Goal: Complete application form: Complete application form

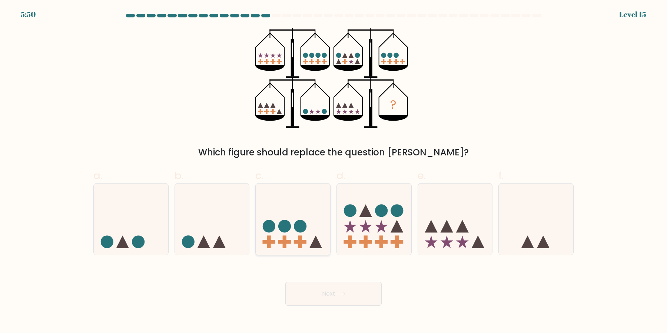
click at [299, 217] on icon at bounding box center [293, 219] width 74 height 61
click at [333, 172] on input "c." at bounding box center [333, 169] width 0 height 5
radio input "true"
click at [320, 299] on button "Next" at bounding box center [333, 294] width 96 height 24
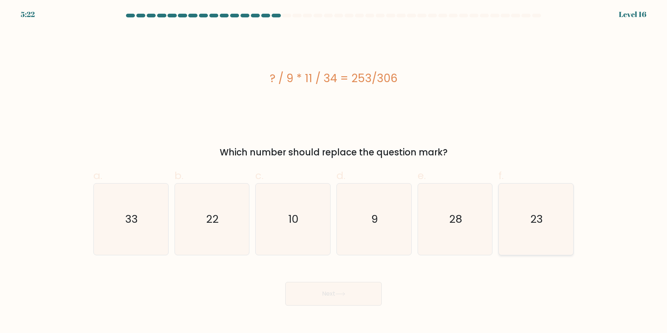
click at [529, 250] on icon "23" at bounding box center [535, 219] width 71 height 71
click at [334, 172] on input "f. 23" at bounding box center [333, 169] width 0 height 5
radio input "true"
click at [364, 298] on button "Next" at bounding box center [333, 294] width 96 height 24
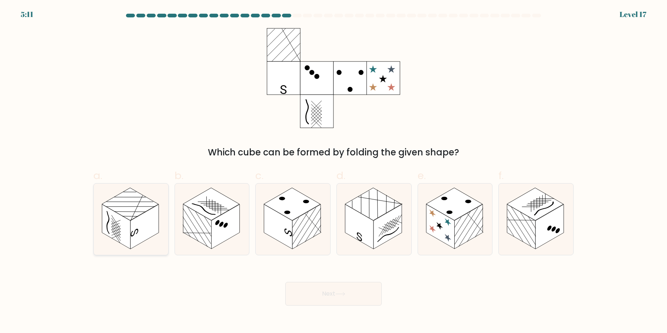
click at [117, 233] on line at bounding box center [115, 231] width 9 height 14
click at [333, 172] on input "a." at bounding box center [333, 169] width 0 height 5
radio input "true"
click at [316, 297] on button "Next" at bounding box center [333, 294] width 96 height 24
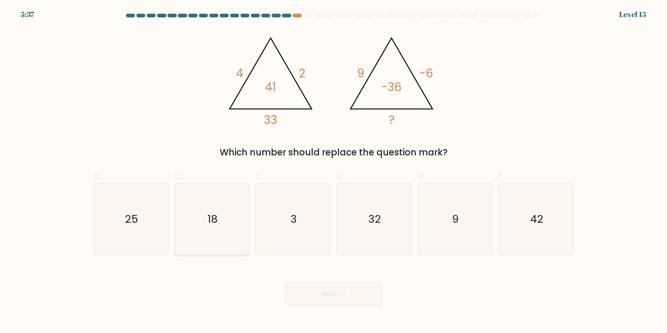
click at [205, 232] on icon "18" at bounding box center [211, 219] width 71 height 71
click at [333, 172] on input "b. 18" at bounding box center [333, 169] width 0 height 5
radio input "true"
click at [293, 294] on button "Next" at bounding box center [333, 294] width 96 height 24
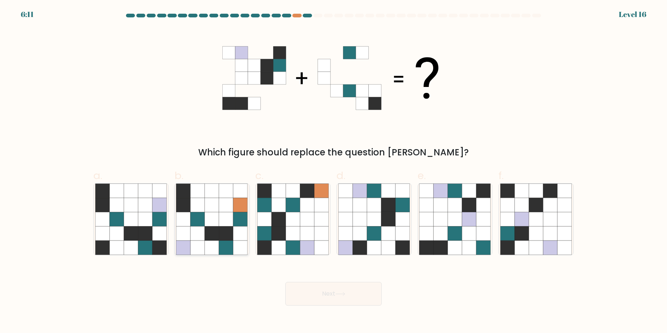
click at [223, 234] on icon at bounding box center [226, 234] width 14 height 14
click at [333, 172] on input "b." at bounding box center [333, 169] width 0 height 5
radio input "true"
click at [127, 216] on icon at bounding box center [131, 220] width 14 height 14
click at [333, 172] on input "a." at bounding box center [333, 169] width 0 height 5
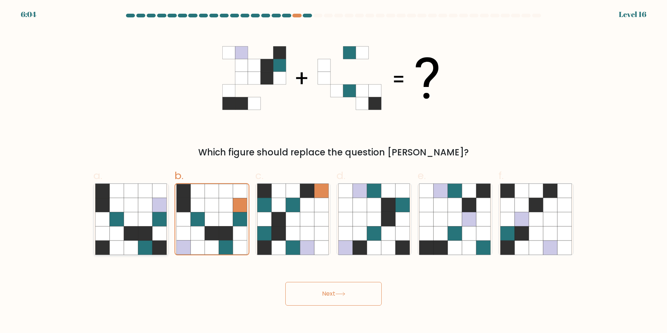
radio input "true"
click at [324, 307] on body "6:04 Level 16" at bounding box center [333, 166] width 667 height 333
click at [323, 298] on button "Next" at bounding box center [333, 294] width 96 height 24
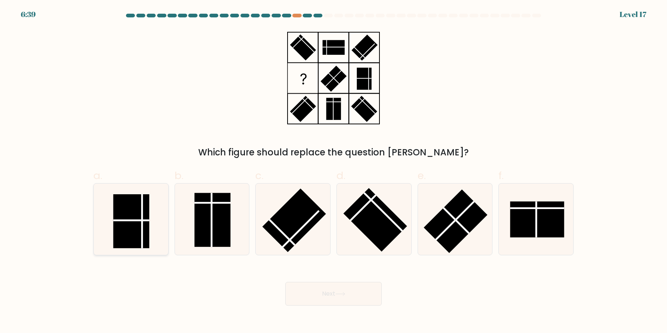
click at [120, 230] on rect at bounding box center [131, 221] width 36 height 54
click at [333, 172] on input "a." at bounding box center [333, 169] width 0 height 5
radio input "true"
click at [552, 230] on rect at bounding box center [537, 220] width 54 height 36
click at [334, 172] on input "f." at bounding box center [333, 169] width 0 height 5
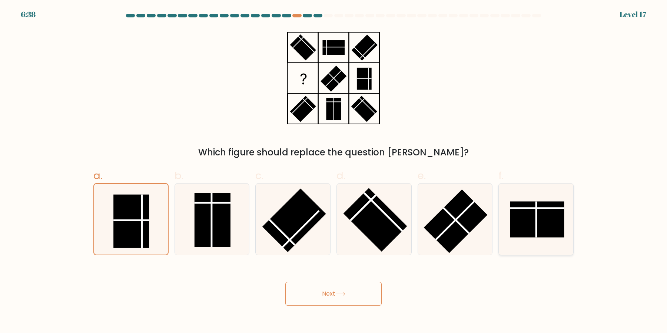
radio input "true"
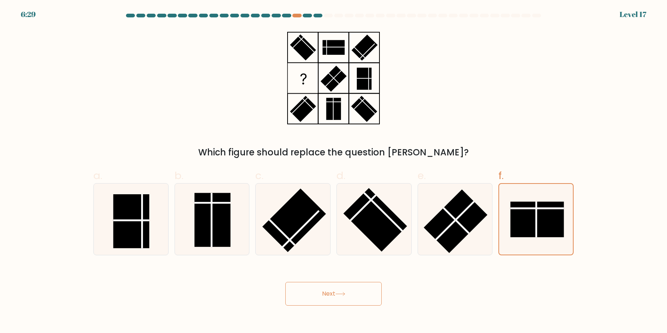
click at [340, 296] on icon at bounding box center [340, 294] width 10 height 4
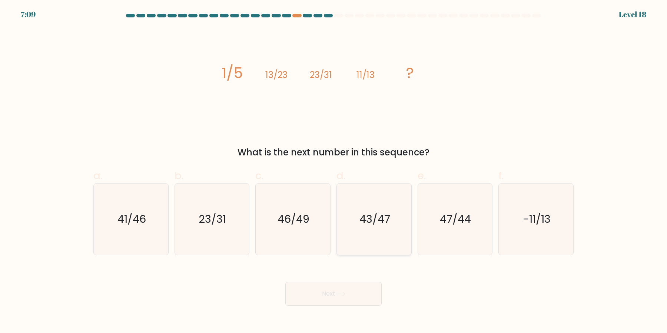
click at [388, 220] on icon "43/47" at bounding box center [373, 219] width 71 height 71
click at [334, 172] on input "d. 43/47" at bounding box center [333, 169] width 0 height 5
radio input "true"
click at [139, 236] on icon "41/46" at bounding box center [130, 219] width 71 height 71
click at [333, 172] on input "a. 41/46" at bounding box center [333, 169] width 0 height 5
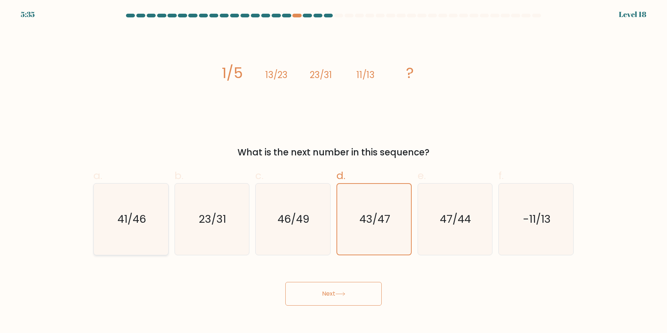
radio input "true"
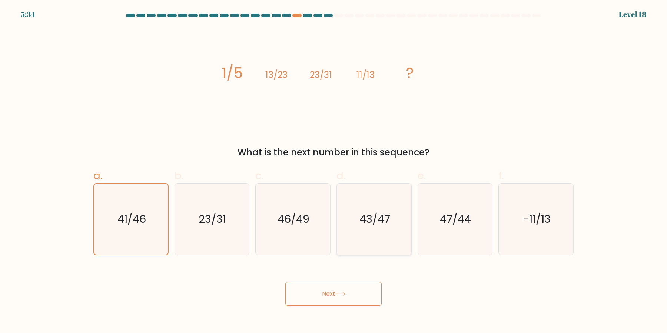
click at [353, 211] on icon "43/47" at bounding box center [373, 219] width 71 height 71
click at [334, 172] on input "d. 43/47" at bounding box center [333, 169] width 0 height 5
radio input "true"
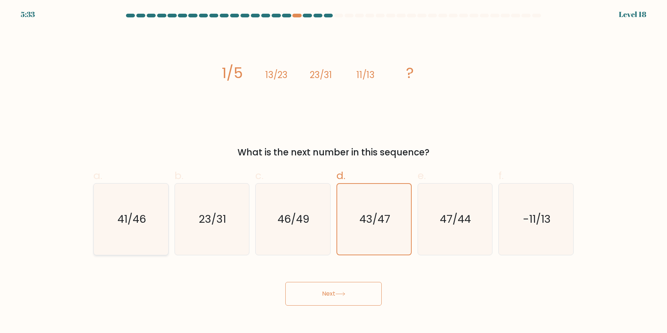
click at [139, 232] on icon "41/46" at bounding box center [130, 219] width 71 height 71
click at [333, 172] on input "a. 41/46" at bounding box center [333, 169] width 0 height 5
radio input "true"
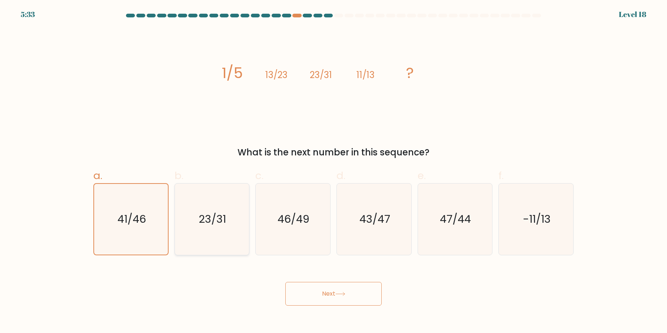
click at [192, 234] on icon "23/31" at bounding box center [211, 219] width 71 height 71
click at [333, 172] on input "b. 23/31" at bounding box center [333, 169] width 0 height 5
radio input "true"
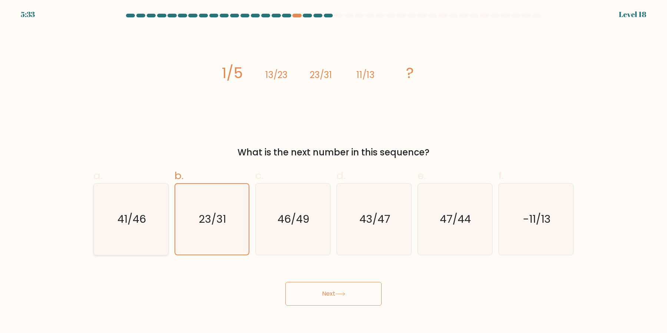
click at [150, 239] on icon "41/46" at bounding box center [130, 219] width 71 height 71
click at [333, 172] on input "a. 41/46" at bounding box center [333, 169] width 0 height 5
radio input "true"
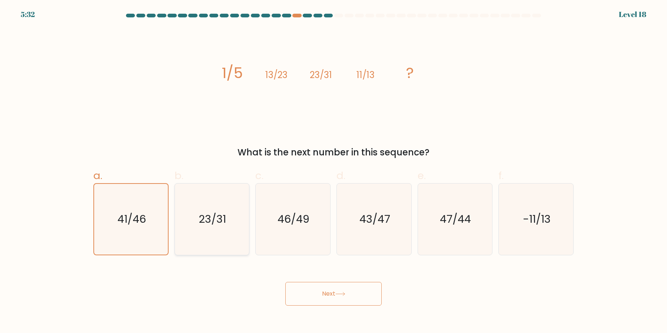
click at [215, 243] on icon "23/31" at bounding box center [211, 219] width 71 height 71
click at [333, 172] on input "b. 23/31" at bounding box center [333, 169] width 0 height 5
radio input "true"
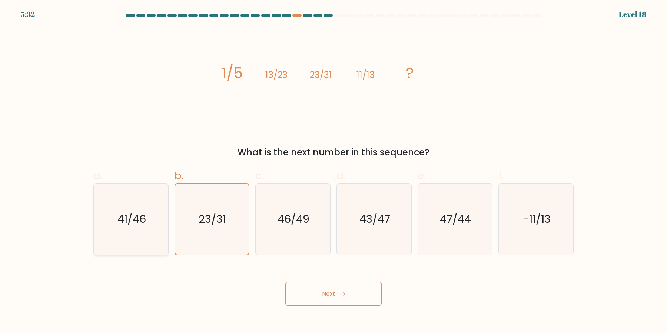
click at [106, 234] on icon "41/46" at bounding box center [130, 219] width 71 height 71
click at [333, 172] on input "a. 41/46" at bounding box center [333, 169] width 0 height 5
radio input "true"
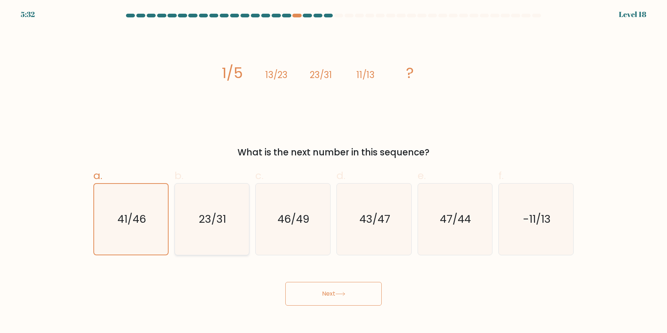
click at [225, 234] on icon "23/31" at bounding box center [211, 219] width 71 height 71
click at [333, 172] on input "b. 23/31" at bounding box center [333, 169] width 0 height 5
radio input "true"
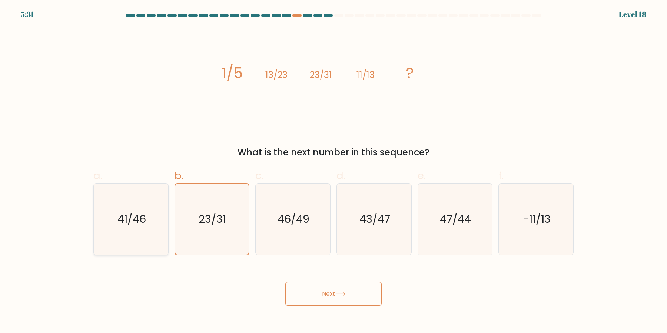
click at [146, 233] on icon "41/46" at bounding box center [130, 219] width 71 height 71
click at [333, 172] on input "a. 41/46" at bounding box center [333, 169] width 0 height 5
radio input "true"
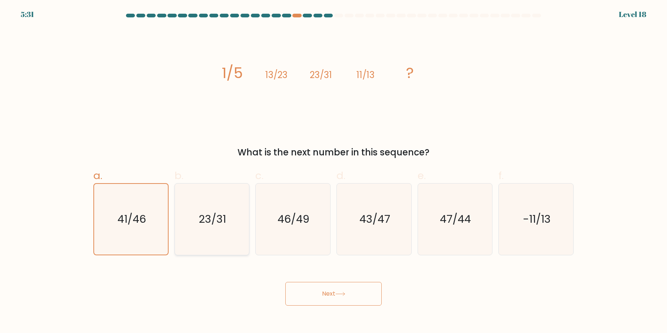
click at [206, 234] on icon "23/31" at bounding box center [211, 219] width 71 height 71
click at [333, 172] on input "b. 23/31" at bounding box center [333, 169] width 0 height 5
radio input "true"
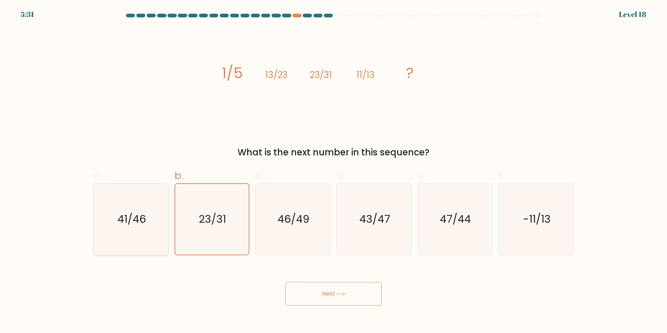
click at [114, 234] on icon "41/46" at bounding box center [130, 219] width 71 height 71
click at [333, 172] on input "a. 41/46" at bounding box center [333, 169] width 0 height 5
radio input "true"
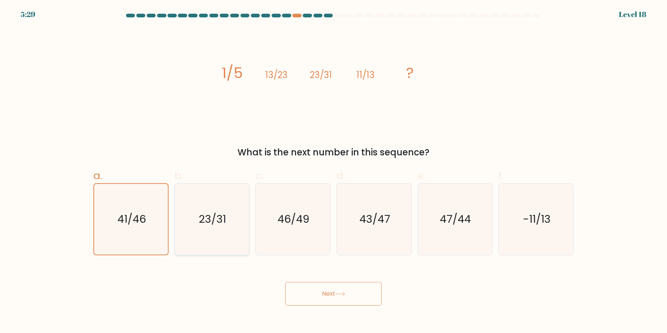
click at [206, 231] on icon "23/31" at bounding box center [211, 219] width 71 height 71
click at [333, 172] on input "b. 23/31" at bounding box center [333, 169] width 0 height 5
radio input "true"
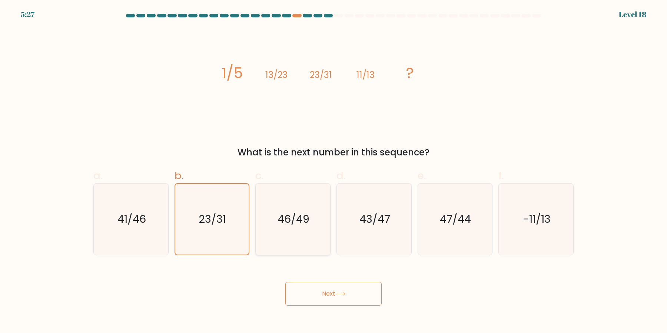
click at [279, 239] on icon "46/49" at bounding box center [292, 219] width 71 height 71
click at [333, 172] on input "c. 46/49" at bounding box center [333, 169] width 0 height 5
radio input "true"
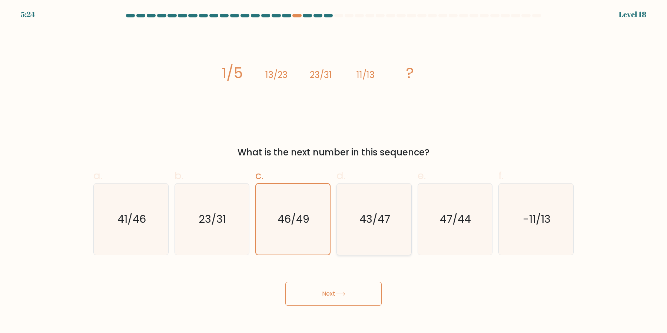
click at [384, 231] on icon "43/47" at bounding box center [373, 219] width 71 height 71
click at [334, 172] on input "d. 43/47" at bounding box center [333, 169] width 0 height 5
radio input "true"
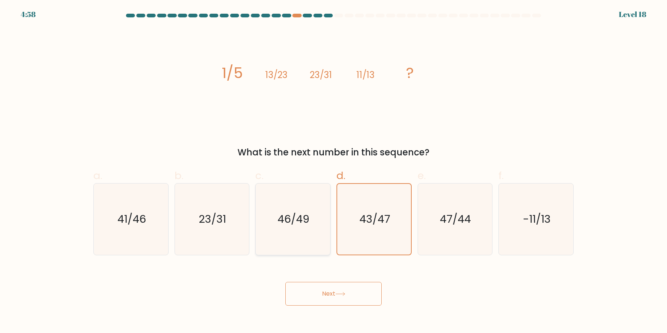
click at [309, 221] on icon "46/49" at bounding box center [292, 219] width 71 height 71
click at [333, 172] on input "c. 46/49" at bounding box center [333, 169] width 0 height 5
radio input "true"
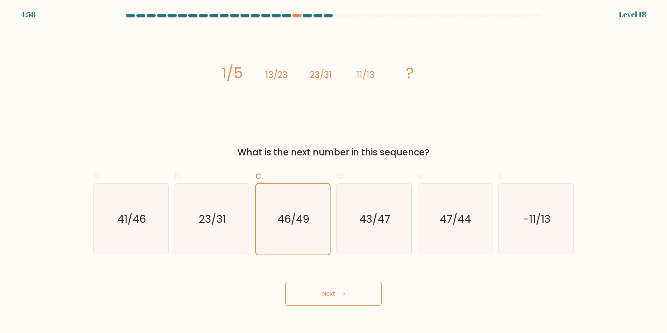
click at [335, 308] on body "4:58 Level 18" at bounding box center [333, 166] width 667 height 333
click at [339, 302] on button "Next" at bounding box center [333, 294] width 96 height 24
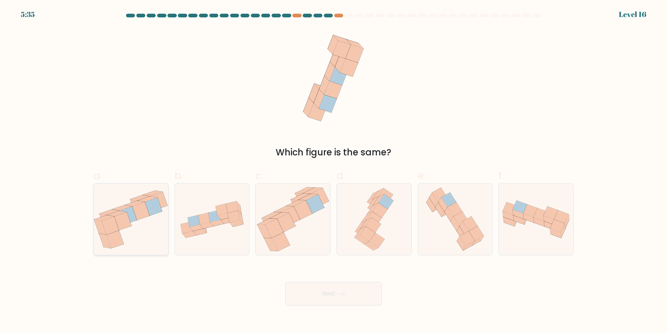
click at [153, 213] on icon at bounding box center [153, 207] width 17 height 18
click at [333, 172] on input "a." at bounding box center [333, 169] width 0 height 5
radio input "true"
click at [347, 283] on button "Next" at bounding box center [333, 294] width 96 height 24
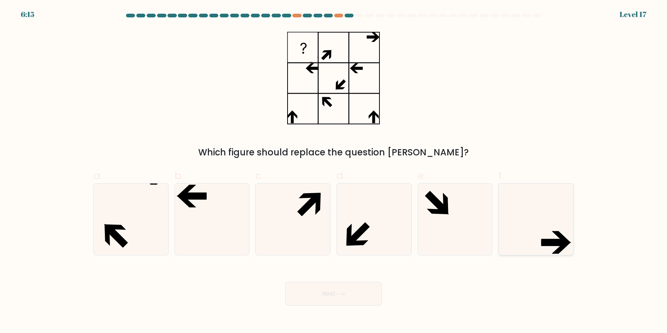
click at [529, 230] on icon at bounding box center [535, 219] width 71 height 71
click at [334, 172] on input "f." at bounding box center [333, 169] width 0 height 5
radio input "true"
click at [345, 283] on button "Next" at bounding box center [333, 294] width 96 height 24
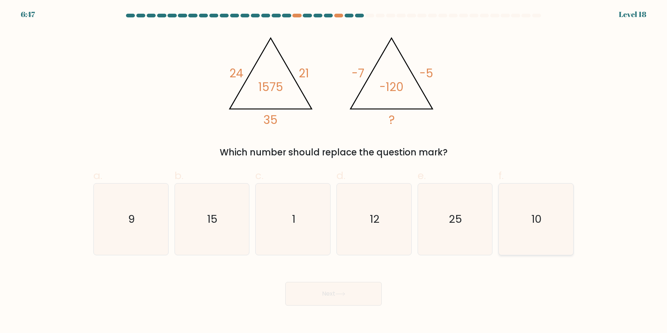
click at [546, 213] on icon "10" at bounding box center [535, 219] width 71 height 71
click at [334, 172] on input "f. 10" at bounding box center [333, 169] width 0 height 5
radio input "true"
click at [347, 304] on button "Next" at bounding box center [333, 294] width 96 height 24
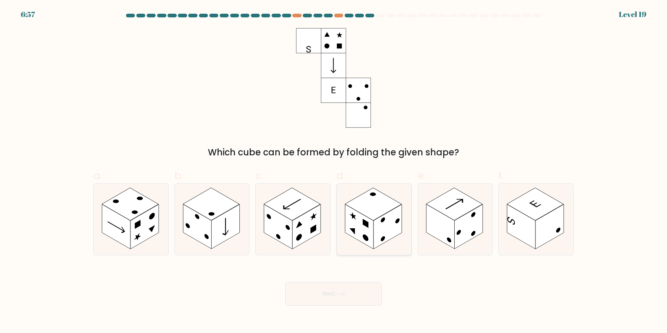
click at [386, 240] on rect at bounding box center [387, 227] width 28 height 45
click at [334, 172] on input "d." at bounding box center [333, 169] width 0 height 5
radio input "true"
click at [360, 303] on button "Next" at bounding box center [333, 294] width 96 height 24
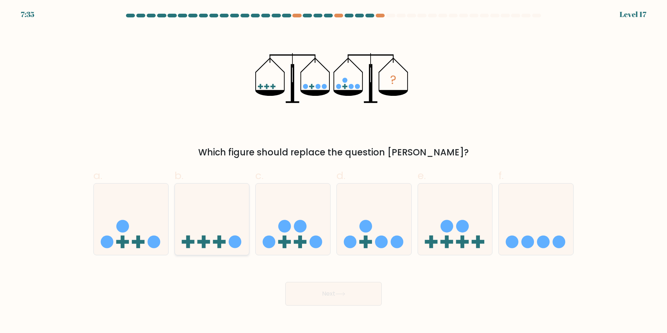
click at [187, 217] on icon at bounding box center [212, 219] width 74 height 61
click at [333, 172] on input "b." at bounding box center [333, 169] width 0 height 5
radio input "true"
click at [314, 295] on button "Next" at bounding box center [333, 294] width 96 height 24
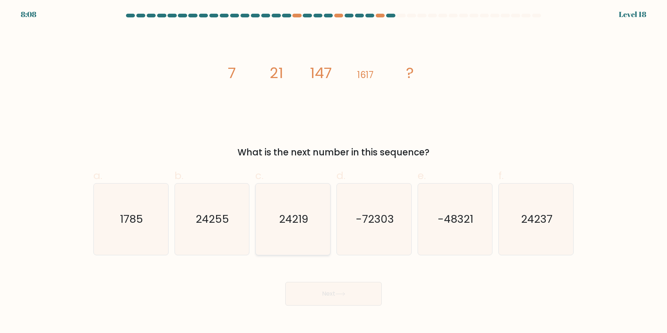
click at [314, 225] on icon "24219" at bounding box center [292, 219] width 71 height 71
click at [333, 172] on input "c. 24219" at bounding box center [333, 169] width 0 height 5
radio input "true"
click at [347, 285] on button "Next" at bounding box center [333, 294] width 96 height 24
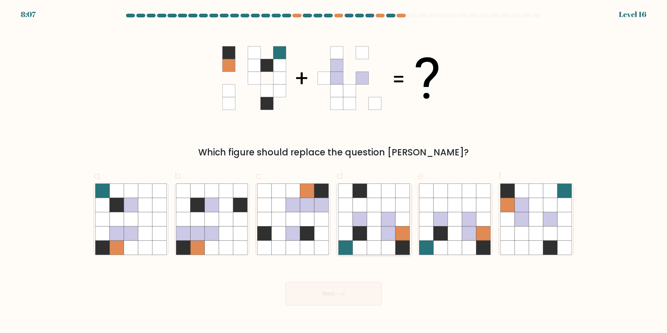
click at [387, 229] on icon at bounding box center [388, 234] width 14 height 14
click at [334, 172] on input "d." at bounding box center [333, 169] width 0 height 5
radio input "true"
click at [354, 301] on button "Next" at bounding box center [333, 294] width 96 height 24
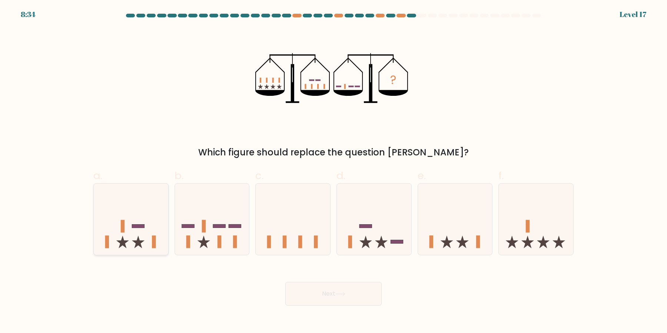
click at [150, 214] on icon at bounding box center [131, 219] width 74 height 61
click at [333, 172] on input "a." at bounding box center [333, 169] width 0 height 5
radio input "true"
click at [534, 227] on icon at bounding box center [536, 219] width 74 height 61
click at [334, 172] on input "f." at bounding box center [333, 169] width 0 height 5
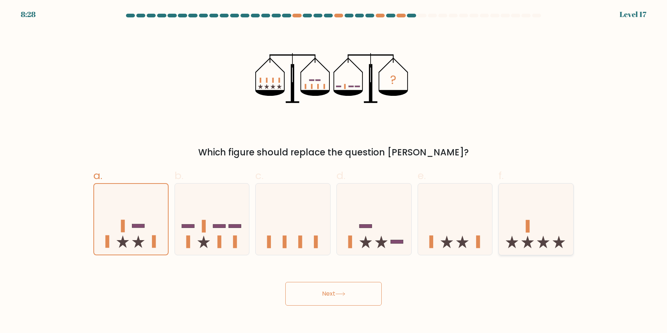
radio input "true"
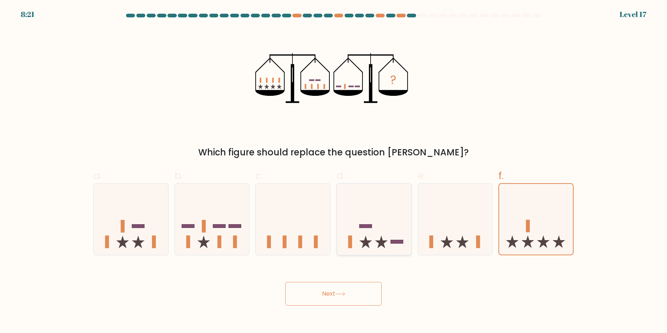
click at [381, 220] on icon at bounding box center [374, 219] width 74 height 61
click at [334, 172] on input "d." at bounding box center [333, 169] width 0 height 5
radio input "true"
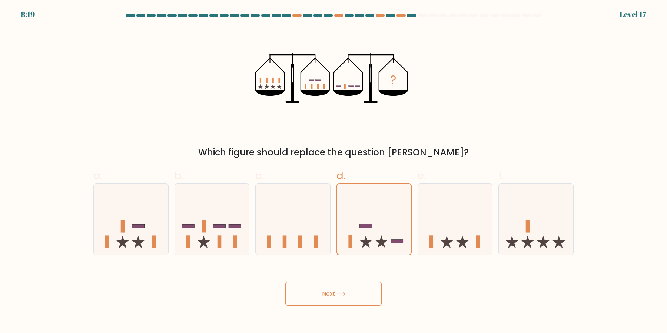
click at [360, 293] on button "Next" at bounding box center [333, 294] width 96 height 24
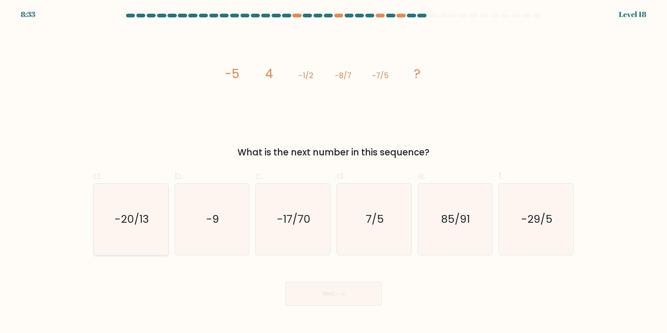
click at [121, 228] on icon "-20/13" at bounding box center [130, 219] width 71 height 71
click at [333, 172] on input "a. -20/13" at bounding box center [333, 169] width 0 height 5
radio input "true"
click at [333, 290] on button "Next" at bounding box center [333, 294] width 96 height 24
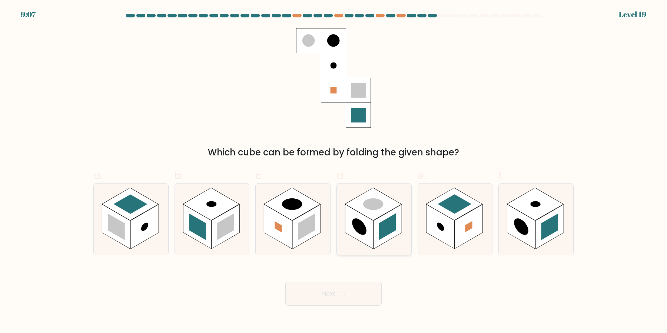
click at [379, 232] on rect at bounding box center [387, 227] width 17 height 27
click at [334, 172] on input "d." at bounding box center [333, 169] width 0 height 5
radio input "true"
click at [365, 300] on button "Next" at bounding box center [333, 294] width 96 height 24
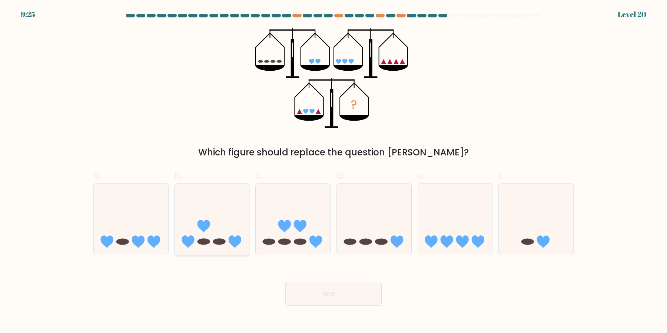
click at [226, 236] on icon at bounding box center [212, 219] width 74 height 61
click at [333, 172] on input "b." at bounding box center [333, 169] width 0 height 5
radio input "true"
click at [305, 295] on button "Next" at bounding box center [333, 294] width 96 height 24
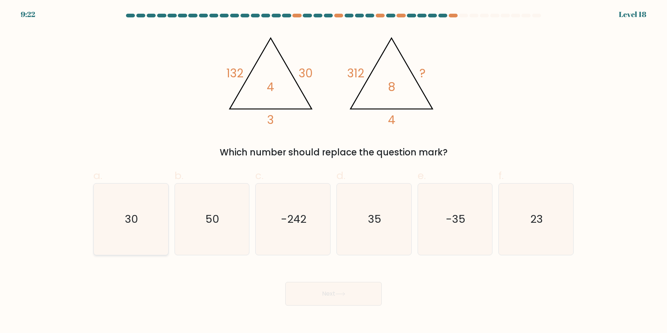
click at [120, 227] on icon "30" at bounding box center [130, 219] width 71 height 71
click at [333, 172] on input "a. 30" at bounding box center [333, 169] width 0 height 5
radio input "true"
click at [397, 223] on icon "35" at bounding box center [373, 219] width 71 height 71
click at [334, 172] on input "d. 35" at bounding box center [333, 169] width 0 height 5
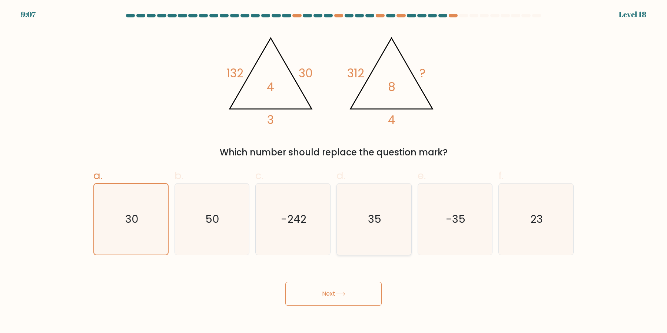
radio input "true"
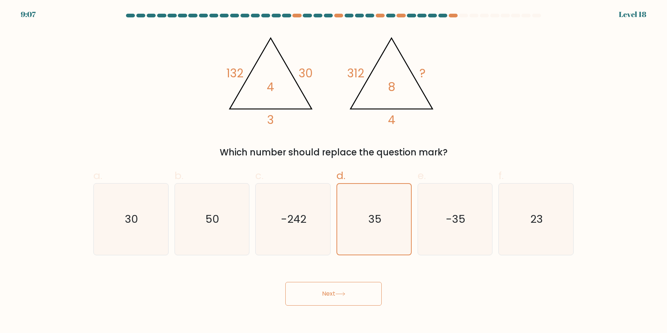
click at [356, 293] on button "Next" at bounding box center [333, 294] width 96 height 24
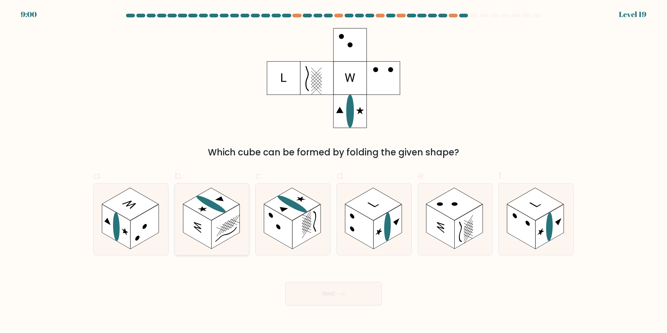
click at [226, 232] on line at bounding box center [229, 225] width 9 height 14
click at [333, 172] on input "b." at bounding box center [333, 169] width 0 height 5
radio input "true"
click at [328, 296] on button "Next" at bounding box center [333, 294] width 96 height 24
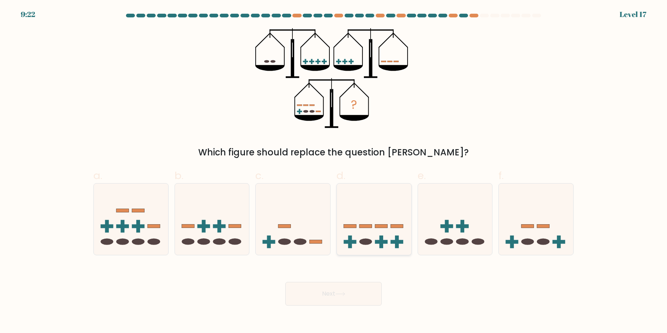
click at [399, 208] on icon at bounding box center [374, 219] width 74 height 61
click at [334, 172] on input "d." at bounding box center [333, 169] width 0 height 5
radio input "true"
click at [353, 305] on button "Next" at bounding box center [333, 294] width 96 height 24
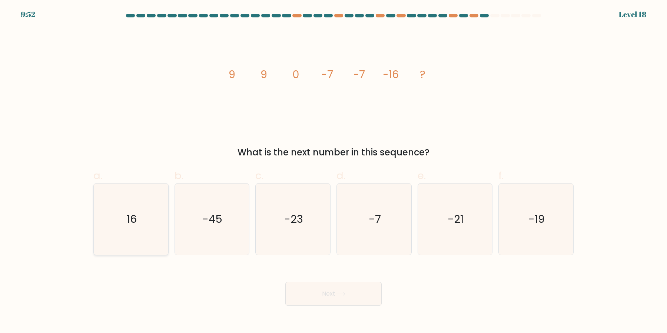
click at [114, 237] on icon "16" at bounding box center [130, 219] width 71 height 71
click at [333, 172] on input "a. 16" at bounding box center [333, 169] width 0 height 5
radio input "true"
click at [302, 223] on icon "-23" at bounding box center [292, 219] width 71 height 71
click at [333, 172] on input "c. -23" at bounding box center [333, 169] width 0 height 5
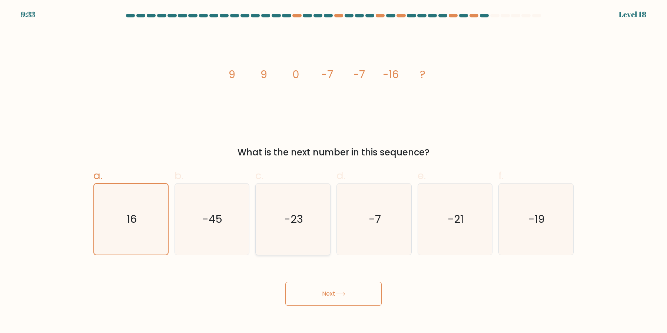
radio input "true"
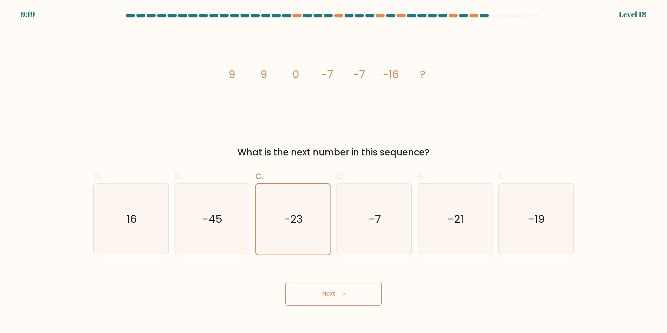
click at [313, 304] on button "Next" at bounding box center [333, 294] width 96 height 24
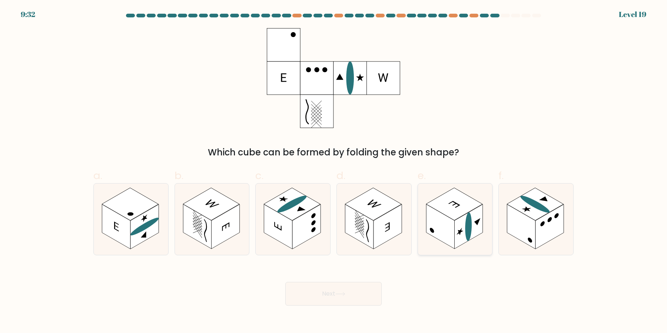
click at [457, 230] on rect at bounding box center [468, 227] width 28 height 45
click at [334, 172] on input "e." at bounding box center [333, 169] width 0 height 5
radio input "true"
click at [368, 300] on button "Next" at bounding box center [333, 294] width 96 height 24
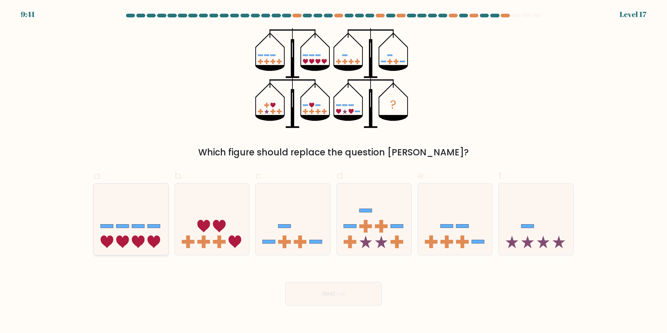
click at [115, 230] on icon at bounding box center [131, 219] width 74 height 61
click at [333, 172] on input "a." at bounding box center [333, 169] width 0 height 5
radio input "true"
click at [319, 300] on button "Next" at bounding box center [333, 294] width 96 height 24
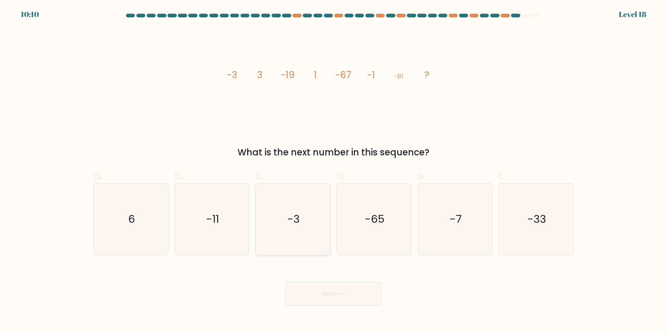
click at [304, 223] on icon "-3" at bounding box center [292, 219] width 71 height 71
click at [333, 172] on input "c. -3" at bounding box center [333, 169] width 0 height 5
radio input "true"
click at [344, 293] on button "Next" at bounding box center [333, 294] width 96 height 24
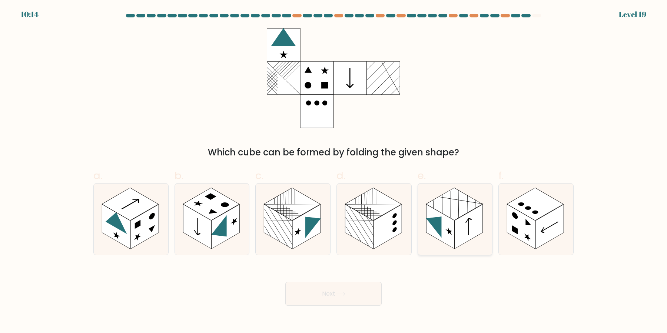
click at [449, 222] on rect at bounding box center [440, 227] width 28 height 45
click at [334, 172] on input "e." at bounding box center [333, 169] width 0 height 5
radio input "true"
click at [552, 226] on rect at bounding box center [549, 227] width 28 height 45
click at [334, 172] on input "f." at bounding box center [333, 169] width 0 height 5
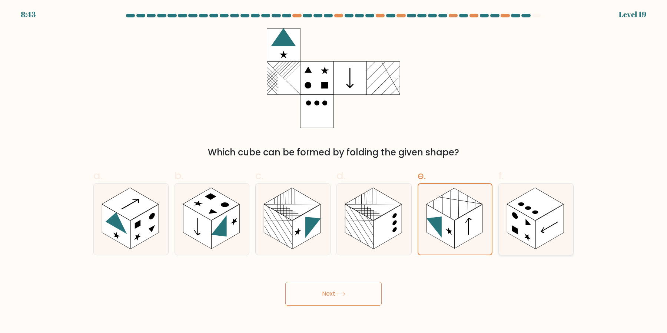
radio input "true"
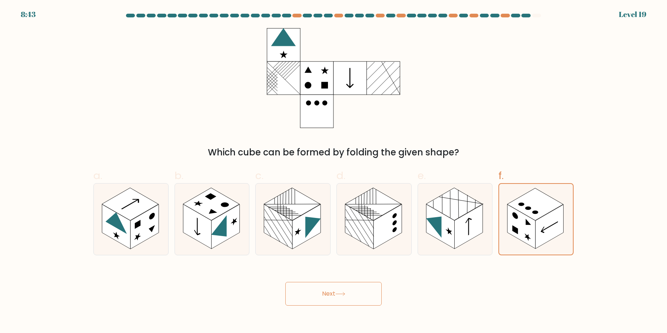
click at [366, 287] on button "Next" at bounding box center [333, 294] width 96 height 24
